Goal: Check status: Check status

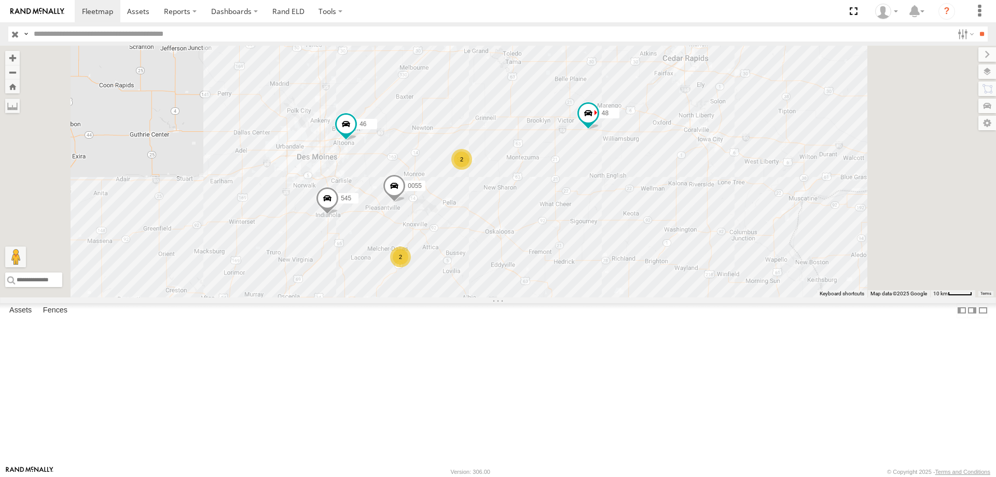
drag, startPoint x: 542, startPoint y: 205, endPoint x: 518, endPoint y: 233, distance: 36.7
click at [518, 233] on div "545 48 46 0055 2 2" at bounding box center [498, 172] width 996 height 252
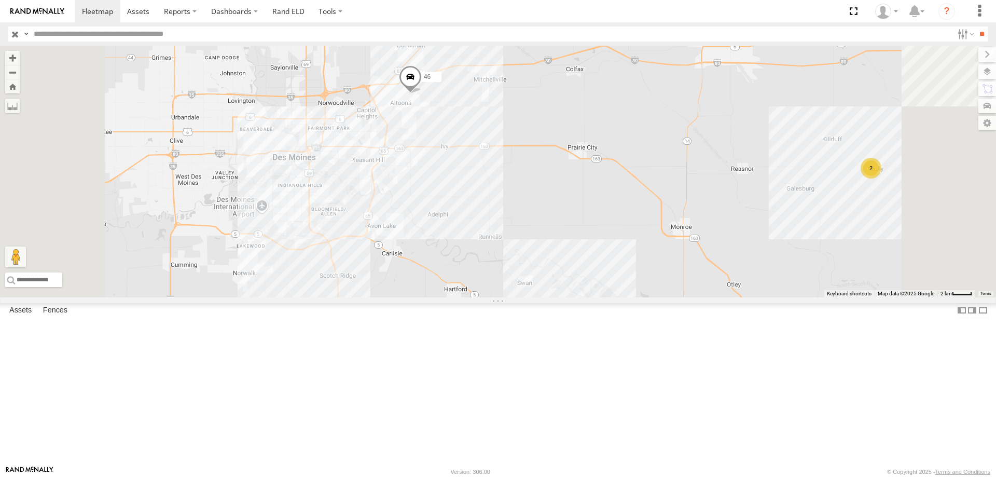
drag, startPoint x: 575, startPoint y: 178, endPoint x: 556, endPoint y: 204, distance: 31.8
click at [576, 252] on div "48 545 0055 46 2" at bounding box center [498, 172] width 996 height 252
click at [421, 93] on span at bounding box center [409, 79] width 23 height 28
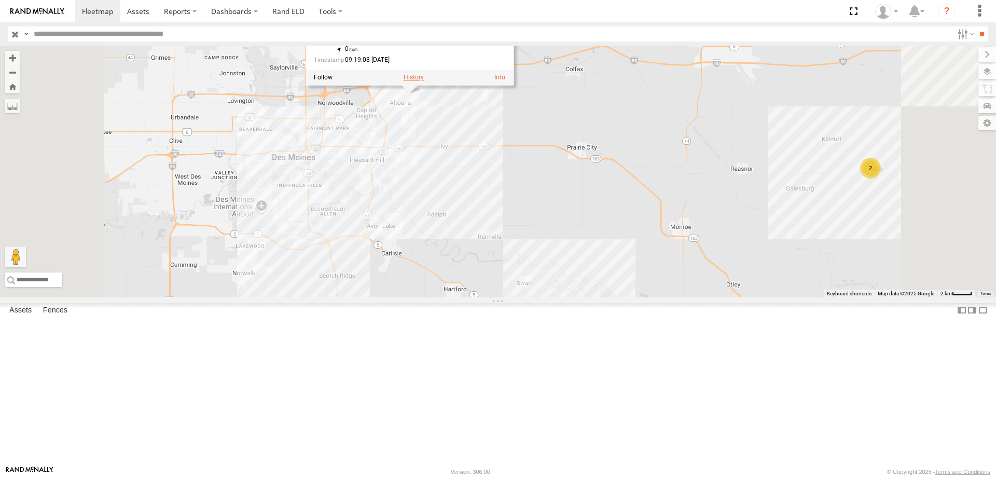
click at [424, 81] on label at bounding box center [414, 77] width 20 height 7
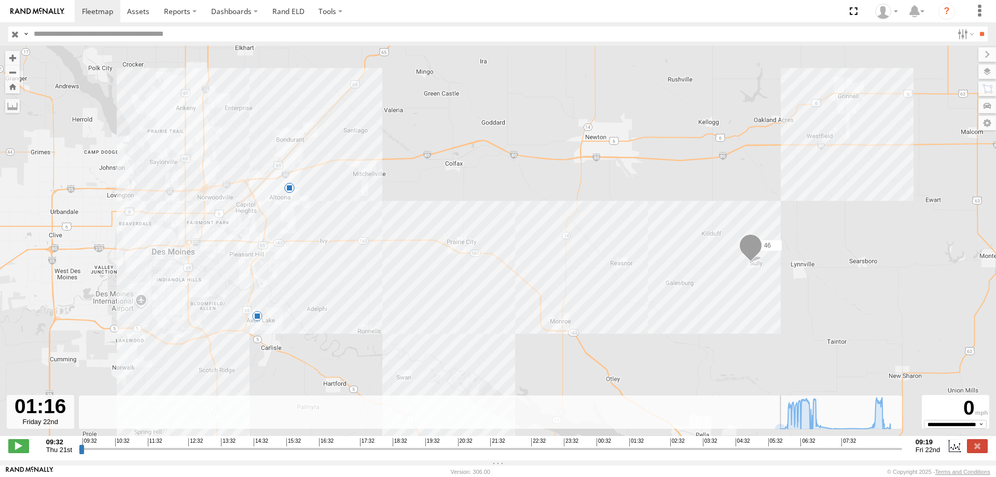
drag, startPoint x: 81, startPoint y: 454, endPoint x: 622, endPoint y: 411, distance: 542.1
type input "**********"
click at [622, 443] on input "range" at bounding box center [490, 448] width 823 height 10
click at [981, 73] on label at bounding box center [977, 71] width 38 height 15
click at [0, 0] on span "Basemaps" at bounding box center [0, 0] width 0 height 0
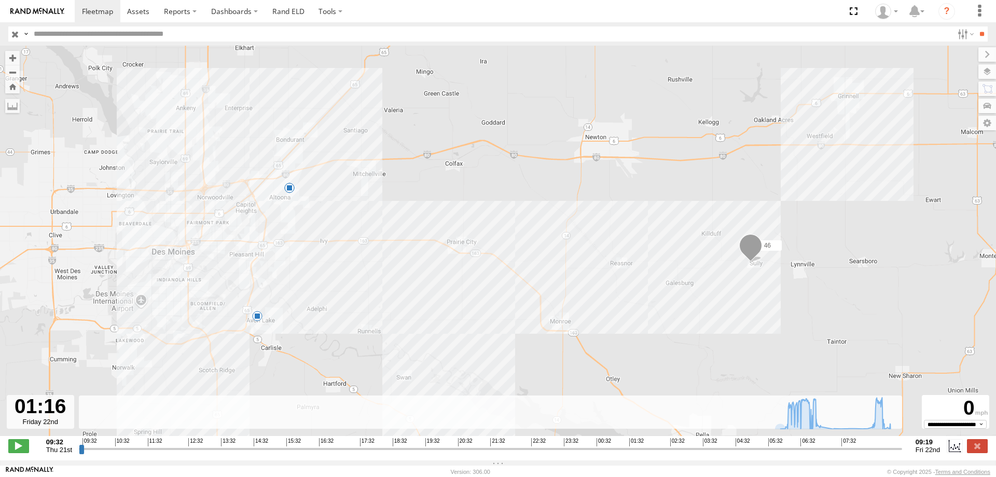
click at [0, 0] on span "Satellite + Roadmap" at bounding box center [0, 0] width 0 height 0
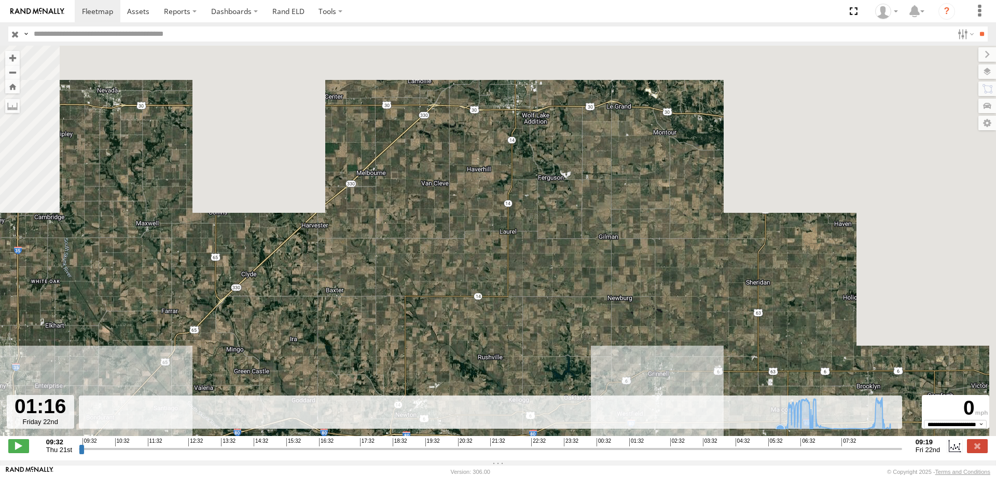
drag, startPoint x: 558, startPoint y: 366, endPoint x: 541, endPoint y: 414, distance: 50.5
click at [541, 414] on div "← Move left → Move right ↑ Move up ↓ Move down + Zoom in - Zoom out Home Jump l…" at bounding box center [498, 253] width 996 height 414
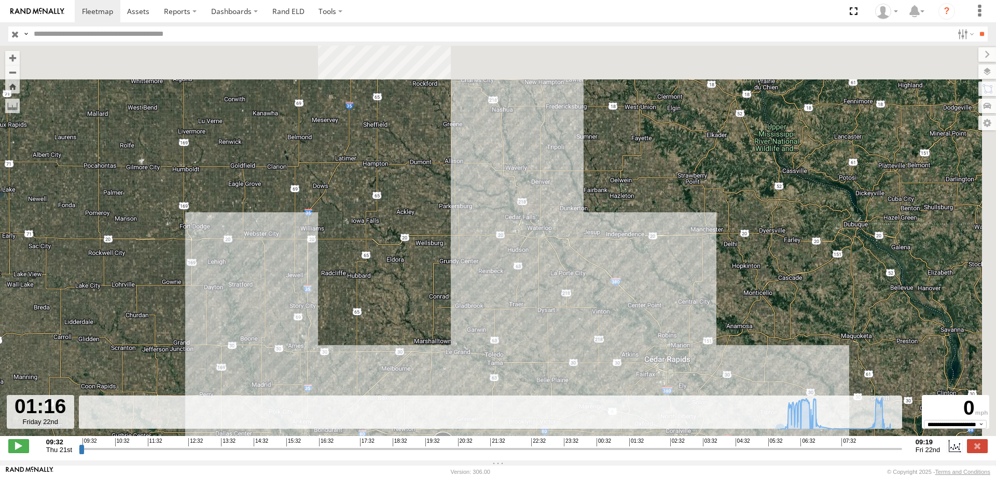
drag, startPoint x: 588, startPoint y: 169, endPoint x: 511, endPoint y: 325, distance: 173.5
click at [511, 325] on div "46 07:13 Fri 09:13 Fri 09:15 Fri" at bounding box center [498, 246] width 996 height 401
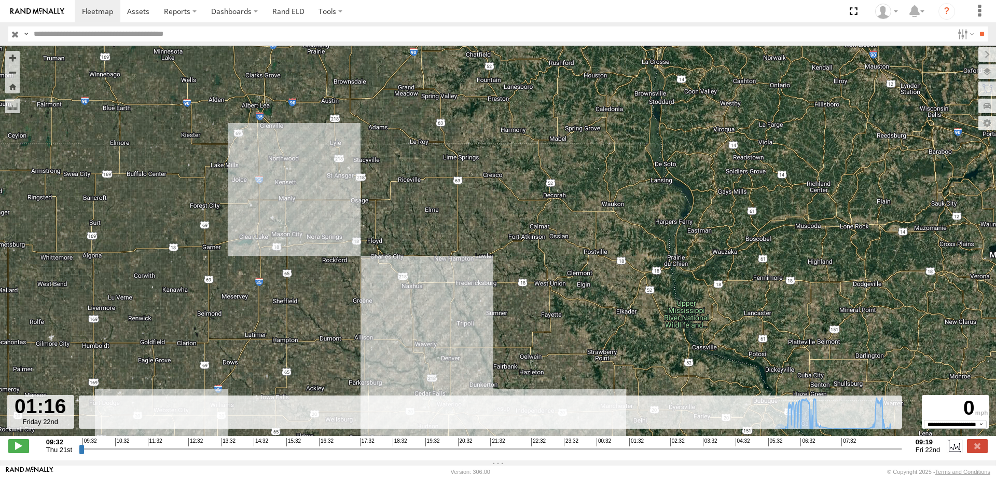
drag, startPoint x: 579, startPoint y: 191, endPoint x: 512, endPoint y: 320, distance: 145.0
click at [512, 320] on div "46 07:13 Fri 09:13 Fri 09:15 Fri" at bounding box center [498, 246] width 996 height 401
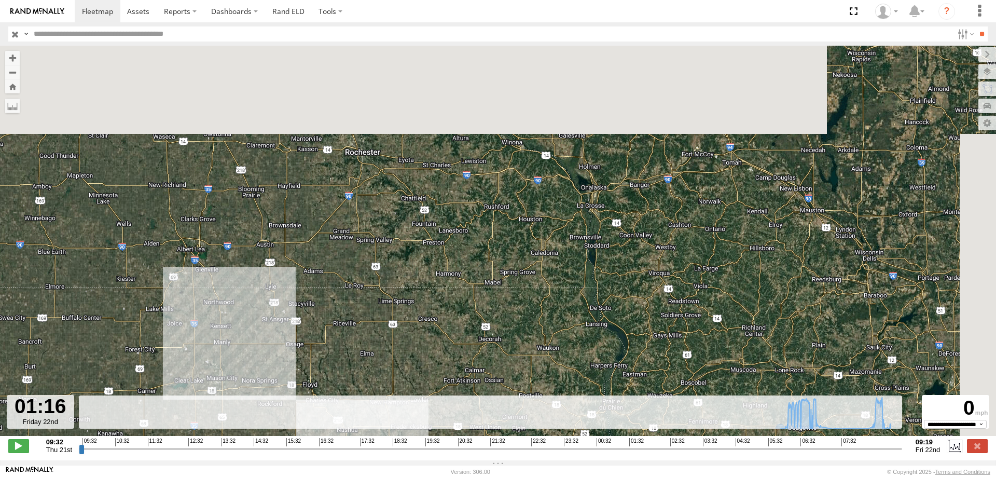
drag, startPoint x: 571, startPoint y: 141, endPoint x: 505, endPoint y: 292, distance: 164.7
click at [505, 292] on div "46 07:13 Fri 09:13 Fri 09:15 Fri" at bounding box center [498, 246] width 996 height 401
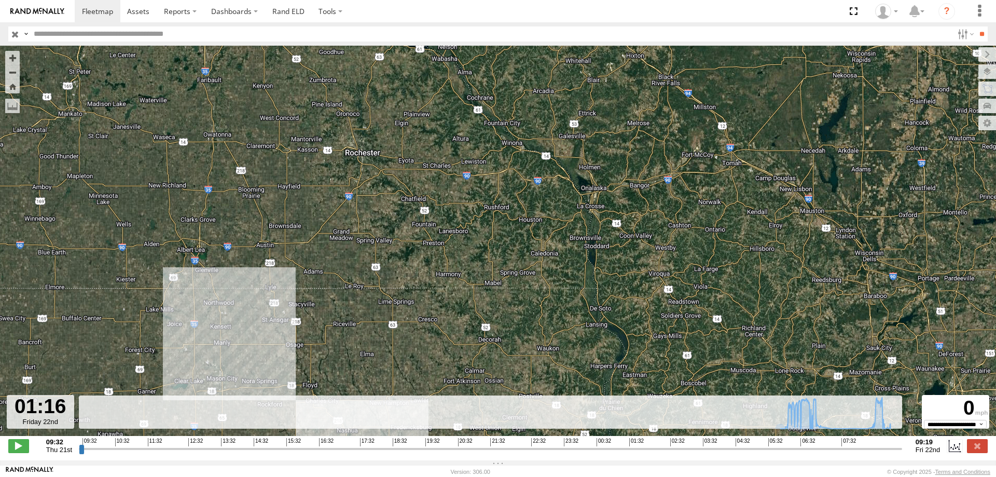
drag, startPoint x: 511, startPoint y: 345, endPoint x: 504, endPoint y: 306, distance: 40.2
click at [504, 306] on div "46 07:13 Fri 09:13 Fri 09:15 Fri" at bounding box center [498, 246] width 996 height 401
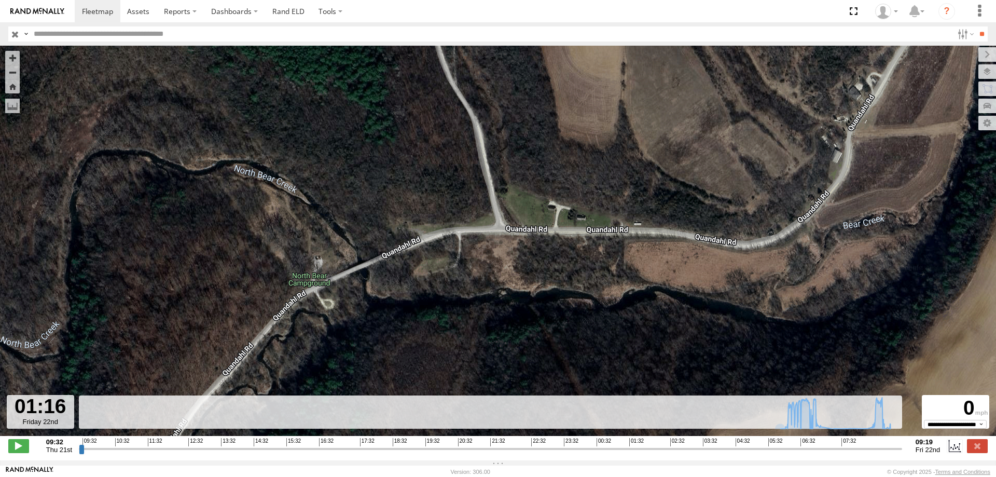
drag, startPoint x: 492, startPoint y: 168, endPoint x: 427, endPoint y: 279, distance: 127.8
click at [427, 279] on div "46 07:13 Fri 09:13 Fri 09:15 Fri" at bounding box center [498, 246] width 996 height 401
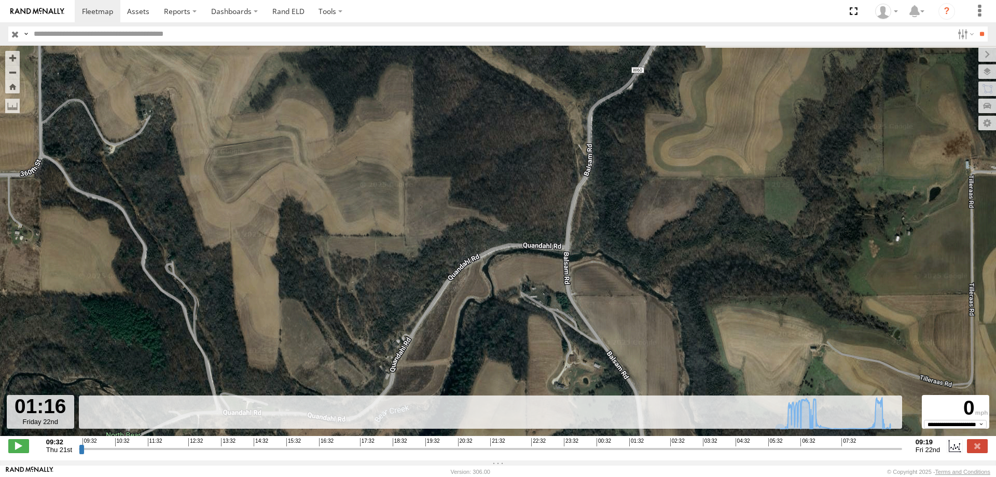
drag, startPoint x: 621, startPoint y: 178, endPoint x: 505, endPoint y: 228, distance: 126.2
click at [359, 351] on div "46 07:13 Fri 09:13 Fri 09:15 Fri" at bounding box center [498, 246] width 996 height 401
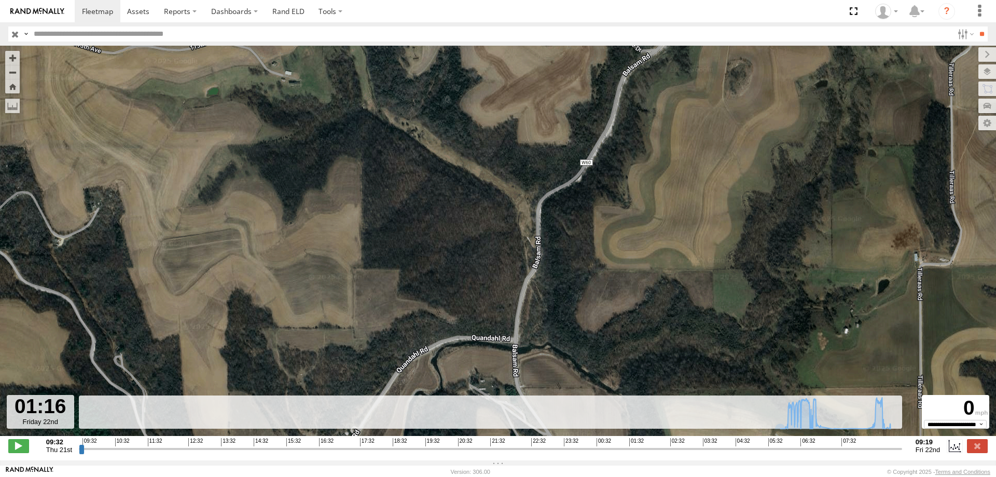
drag, startPoint x: 670, startPoint y: 137, endPoint x: 616, endPoint y: 239, distance: 114.8
click at [616, 239] on div "46 07:13 Fri 09:13 Fri 09:15 Fri" at bounding box center [498, 246] width 996 height 401
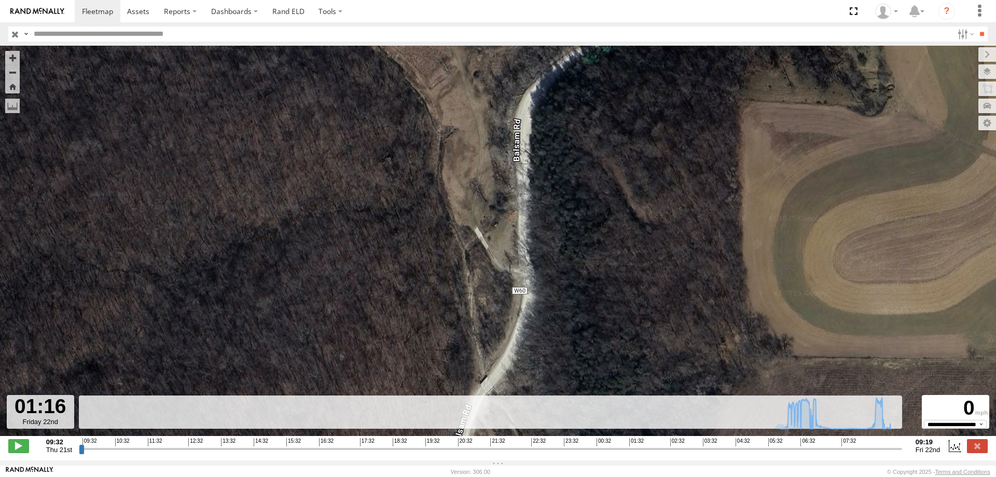
drag, startPoint x: 465, startPoint y: 172, endPoint x: 484, endPoint y: 202, distance: 35.2
click at [484, 202] on div "46 07:13 Fri 09:13 Fri 09:15 Fri" at bounding box center [498, 246] width 996 height 401
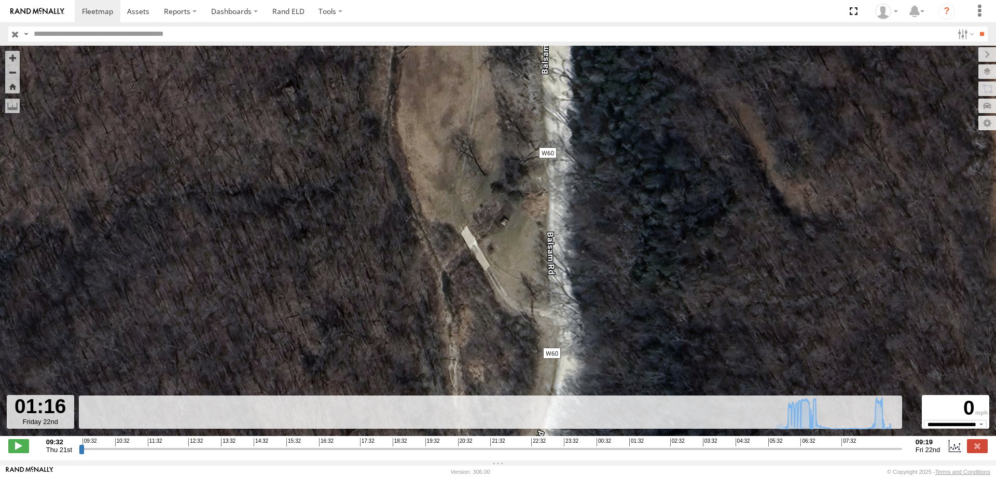
drag, startPoint x: 467, startPoint y: 171, endPoint x: 470, endPoint y: 195, distance: 24.1
click at [470, 195] on div "46 07:13 Fri 09:13 Fri 09:15 Fri" at bounding box center [498, 246] width 996 height 401
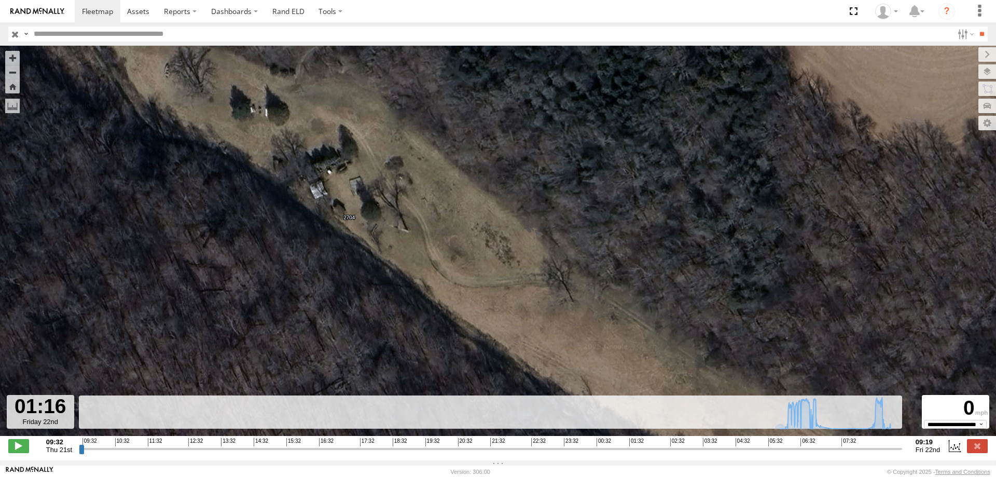
drag, startPoint x: 443, startPoint y: 232, endPoint x: 481, endPoint y: 276, distance: 57.4
click at [481, 276] on div "46 07:13 Fri 09:13 Fri 09:15 Fri" at bounding box center [498, 246] width 996 height 401
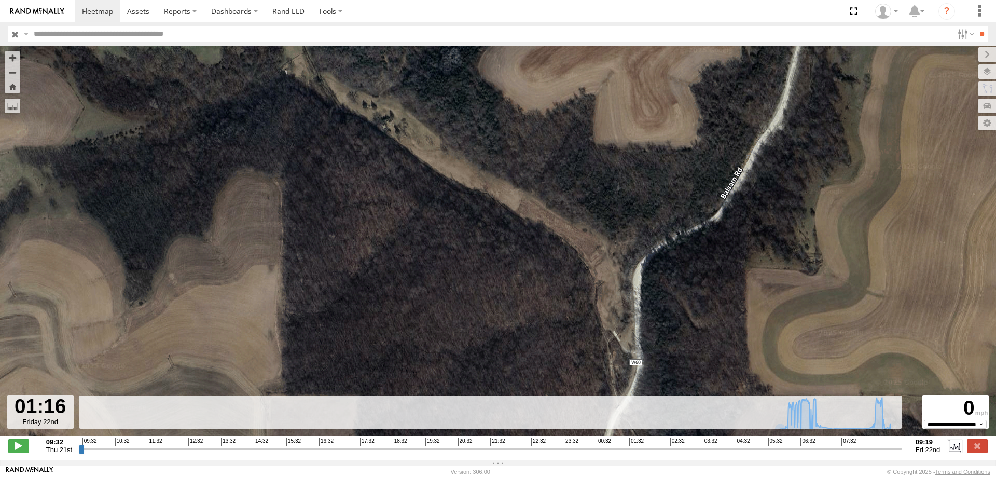
drag, startPoint x: 523, startPoint y: 308, endPoint x: 469, endPoint y: 172, distance: 146.0
click at [469, 172] on div "46 07:13 Fri 09:13 Fri 09:15 Fri" at bounding box center [498, 246] width 996 height 401
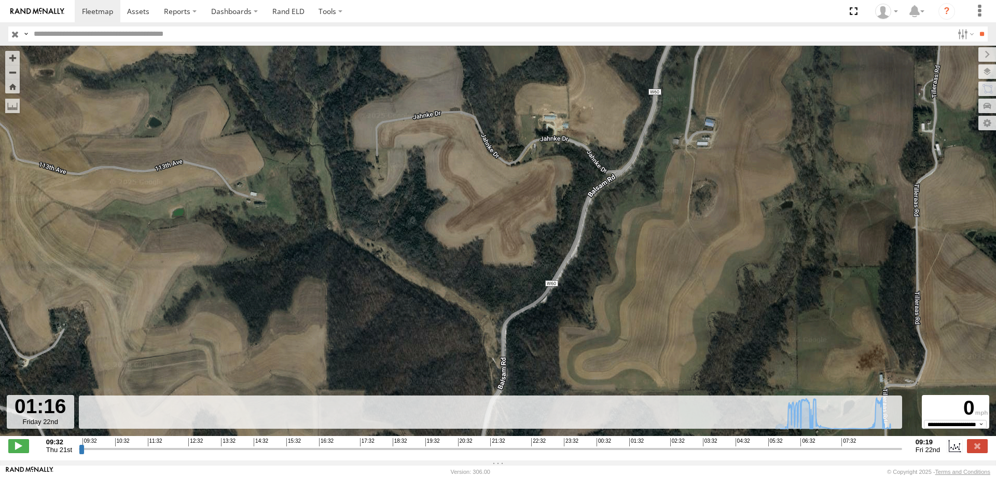
drag, startPoint x: 547, startPoint y: 176, endPoint x: 498, endPoint y: 285, distance: 118.9
click at [498, 285] on div "46 07:13 Fri 09:13 Fri 09:15 Fri" at bounding box center [498, 246] width 996 height 401
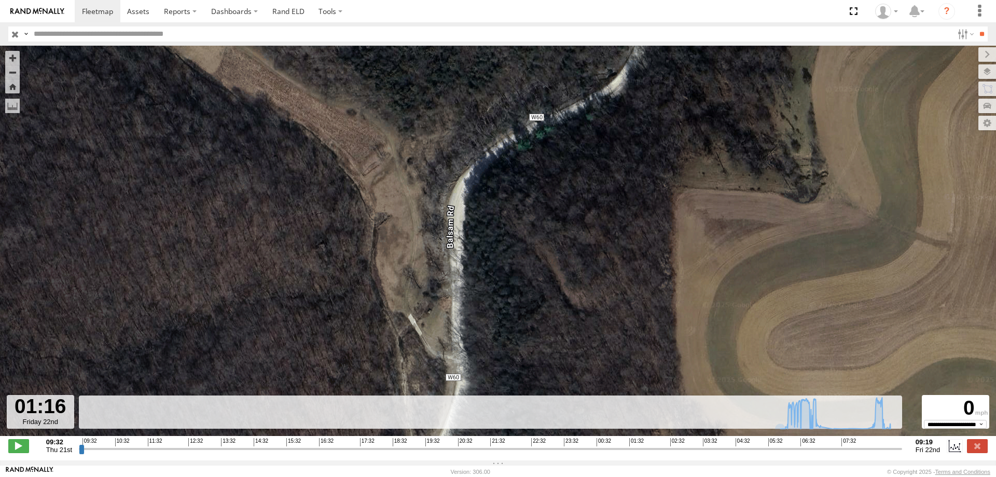
drag, startPoint x: 457, startPoint y: 291, endPoint x: 403, endPoint y: 151, distance: 150.3
click at [403, 151] on div "46 07:13 Fri 09:13 Fri 09:15 Fri" at bounding box center [498, 246] width 996 height 401
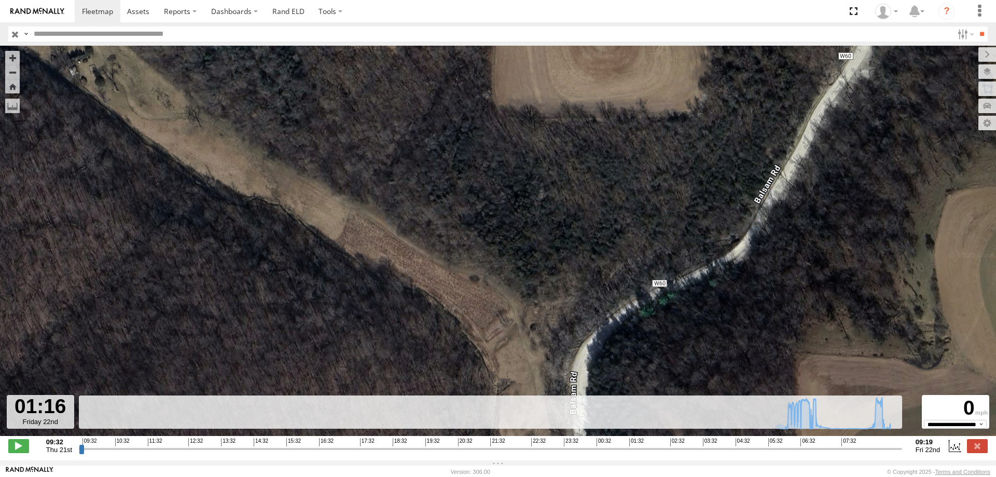
drag, startPoint x: 354, startPoint y: 202, endPoint x: 484, endPoint y: 341, distance: 190.8
click at [484, 341] on div "46 07:13 Fri 09:13 Fri 09:15 Fri" at bounding box center [498, 246] width 996 height 401
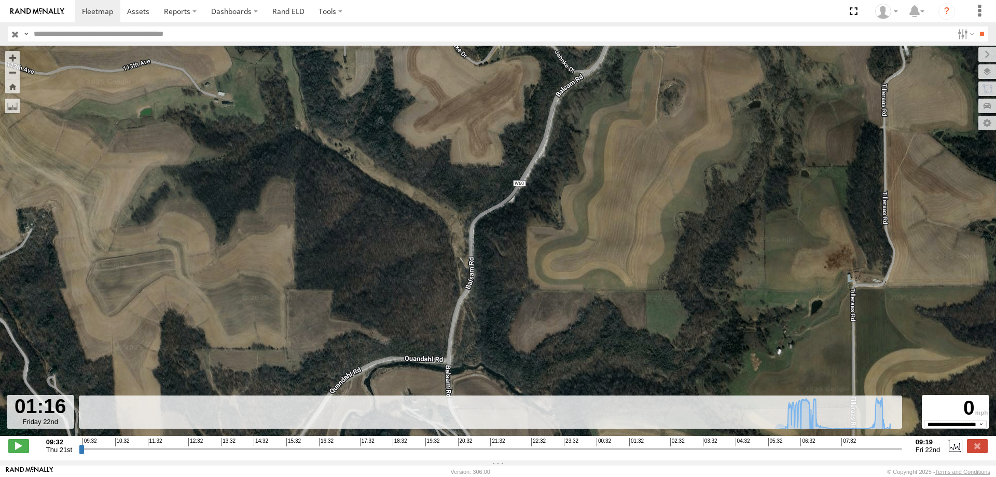
drag, startPoint x: 453, startPoint y: 278, endPoint x: 430, endPoint y: 205, distance: 76.3
click at [430, 205] on div "46 07:13 Fri 09:13 Fri 09:15 Fri" at bounding box center [498, 246] width 996 height 401
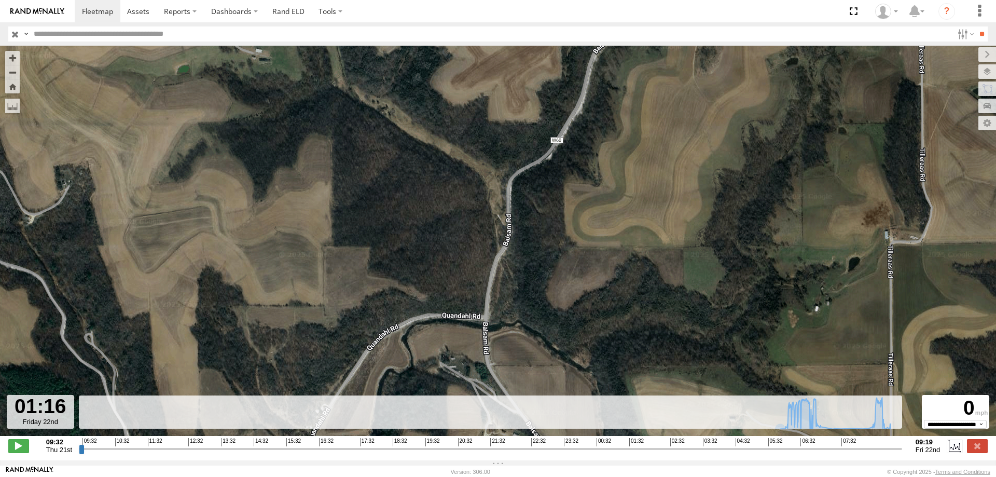
drag, startPoint x: 428, startPoint y: 267, endPoint x: 497, endPoint y: 179, distance: 111.2
click at [470, 217] on div "46 07:13 Fri 09:13 Fri 09:15 Fri" at bounding box center [498, 246] width 996 height 401
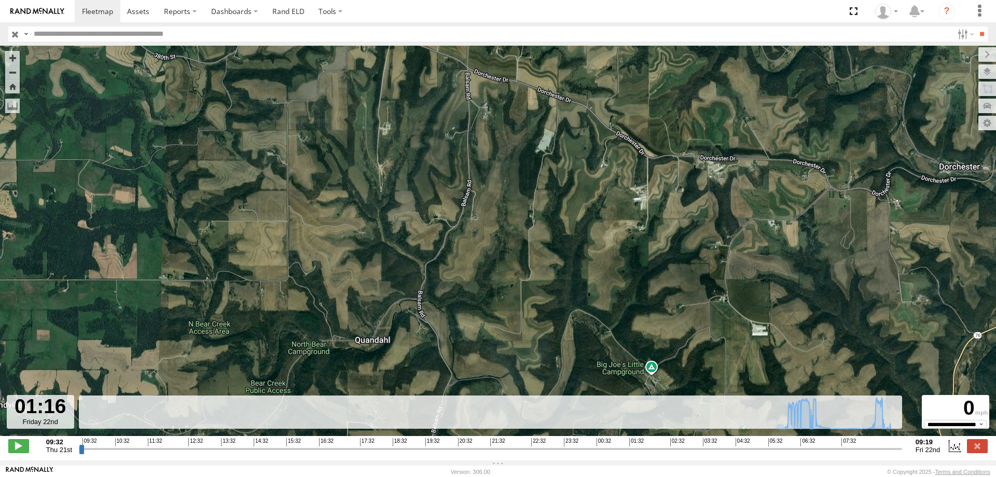
drag, startPoint x: 422, startPoint y: 201, endPoint x: 397, endPoint y: 241, distance: 47.1
click at [397, 241] on div "46 07:13 Fri 09:13 Fri 09:15 Fri" at bounding box center [498, 246] width 996 height 401
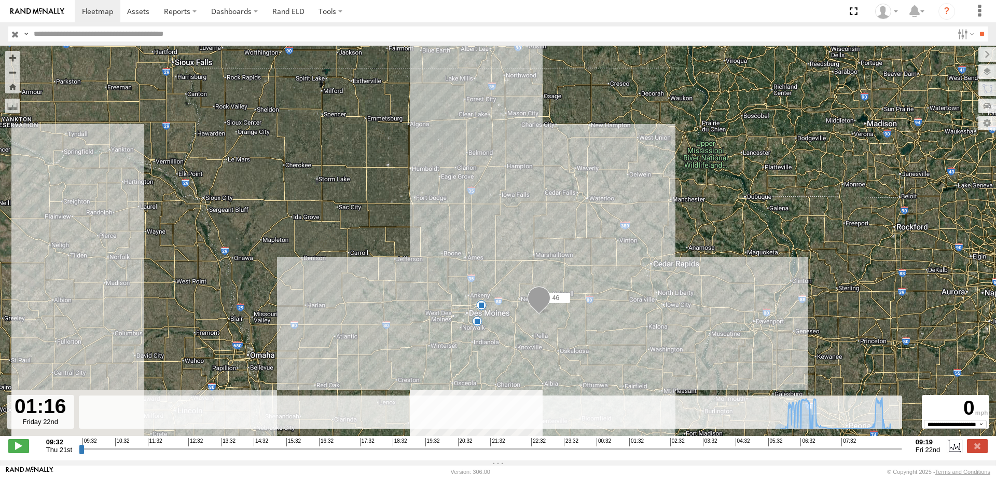
drag, startPoint x: 641, startPoint y: 283, endPoint x: 629, endPoint y: 199, distance: 85.4
click at [629, 199] on div "46 07:13 Fri 09:13 Fri 09:15 Fri" at bounding box center [498, 246] width 996 height 401
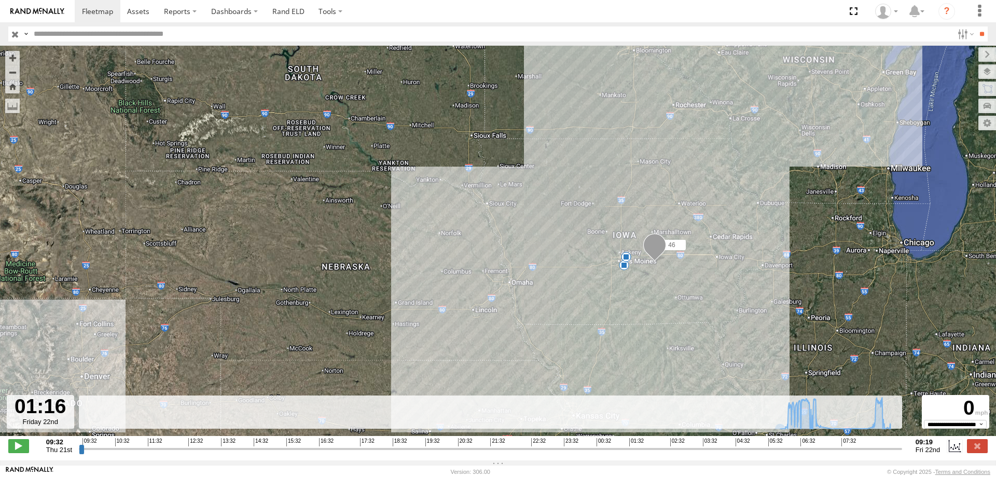
drag, startPoint x: 671, startPoint y: 191, endPoint x: 619, endPoint y: 184, distance: 52.4
click at [619, 184] on div "46 07:13 Fri 09:13 Fri 09:15 Fri" at bounding box center [498, 246] width 996 height 401
